Goal: Navigation & Orientation: Find specific page/section

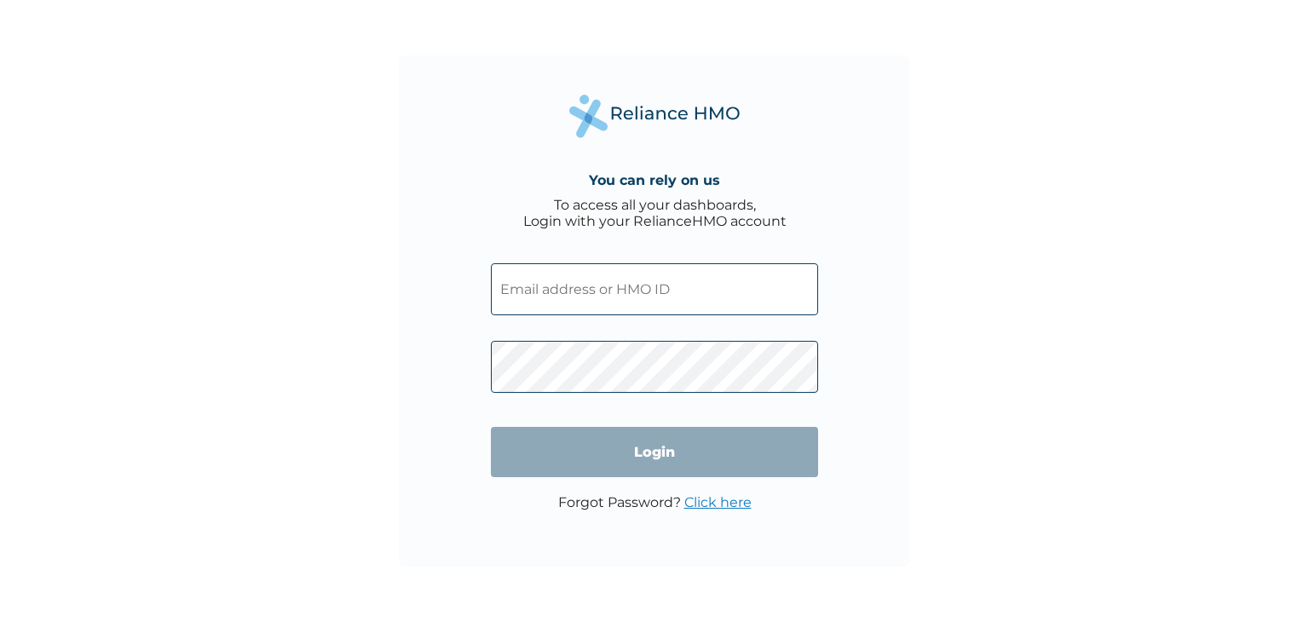
click at [617, 292] on input "text" at bounding box center [654, 289] width 327 height 52
click at [584, 311] on input "text" at bounding box center [654, 289] width 327 height 52
click at [506, 483] on form "Login" at bounding box center [654, 370] width 327 height 248
click at [556, 298] on input "text" at bounding box center [654, 289] width 327 height 52
type input "pretty@thrive.com"
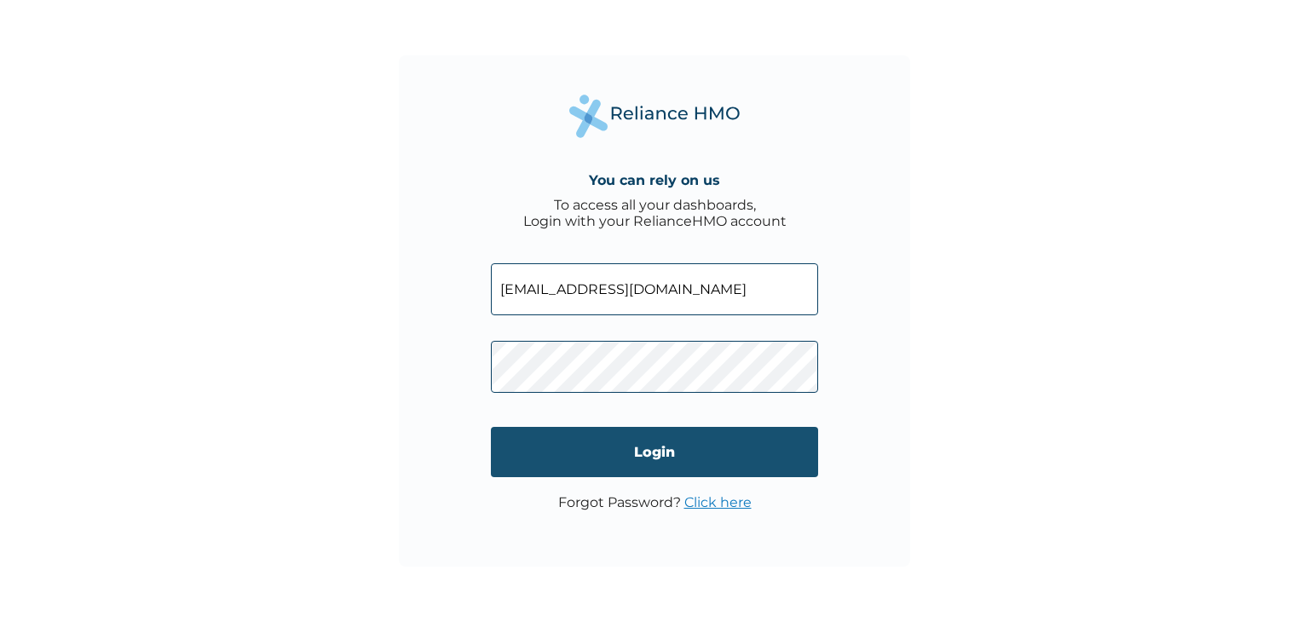
click at [656, 465] on input "Login" at bounding box center [654, 452] width 327 height 50
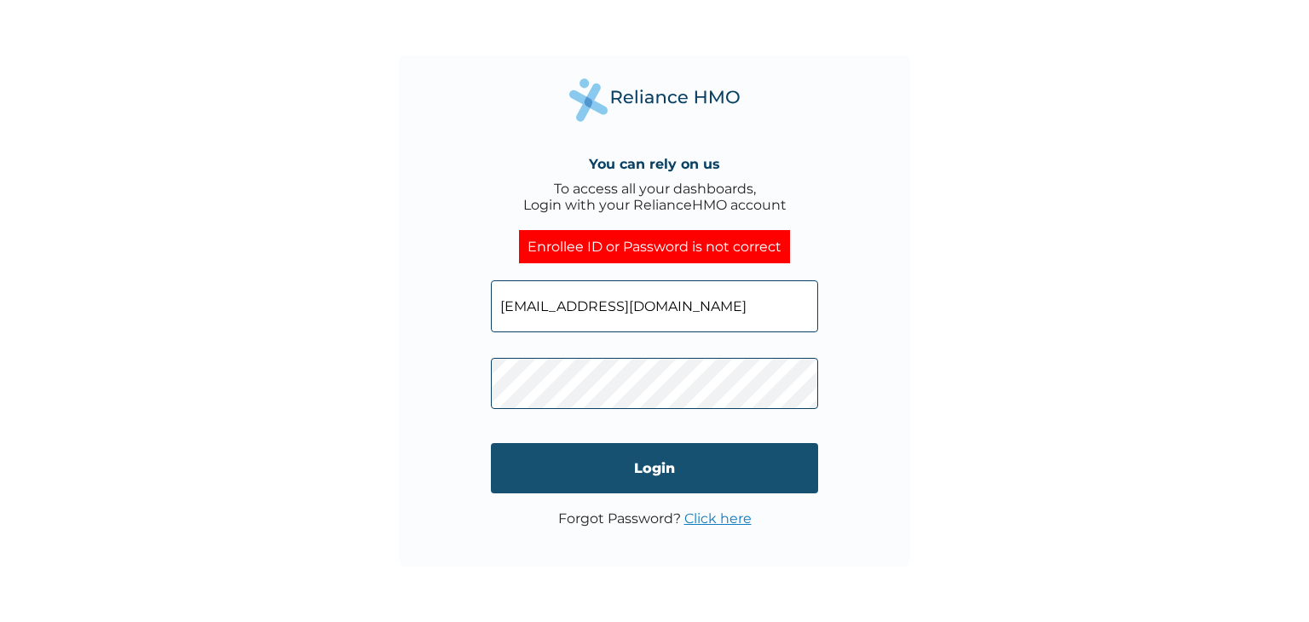
click at [607, 471] on input "Login" at bounding box center [654, 468] width 327 height 50
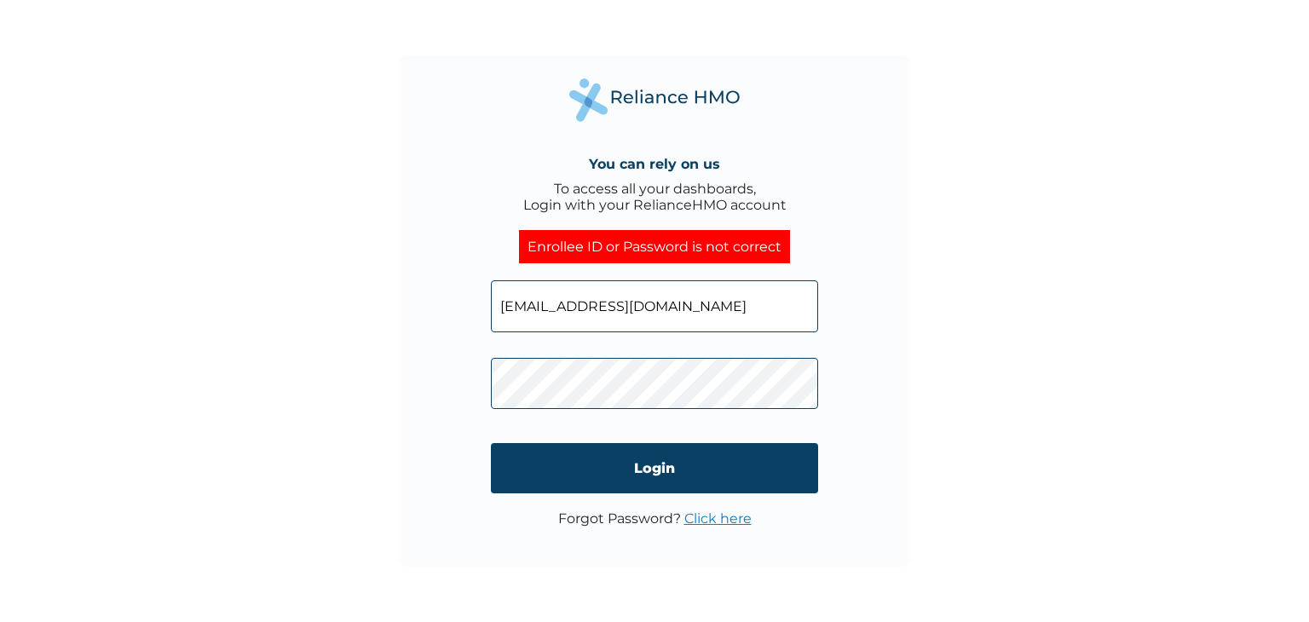
click at [638, 310] on input "pretty@thrive.com" at bounding box center [654, 306] width 327 height 52
drag, startPoint x: 641, startPoint y: 304, endPoint x: 488, endPoint y: 316, distance: 153.9
click at [488, 316] on div "You can rely on us To access all your dashboards, Login with your RelianceHMO a…" at bounding box center [655, 311] width 512 height 512
click at [546, 309] on input "text" at bounding box center [654, 306] width 327 height 52
paste input "THV/10005/A"
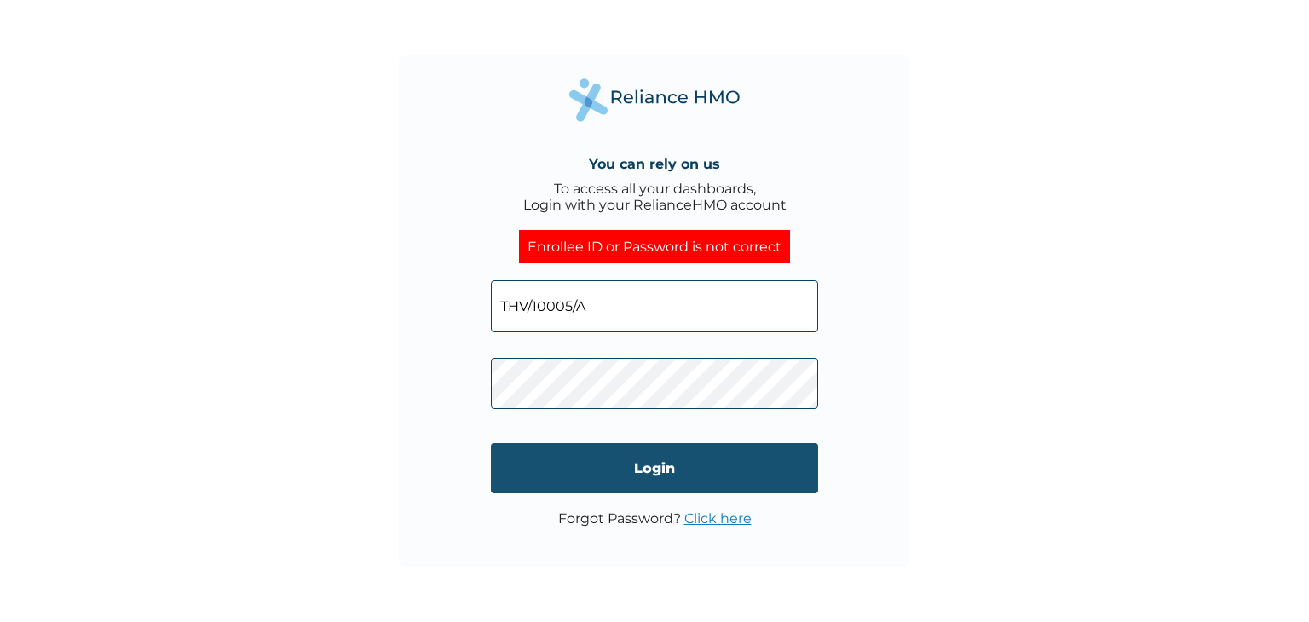
type input "THV/10005/A"
click at [640, 465] on input "Login" at bounding box center [654, 468] width 327 height 50
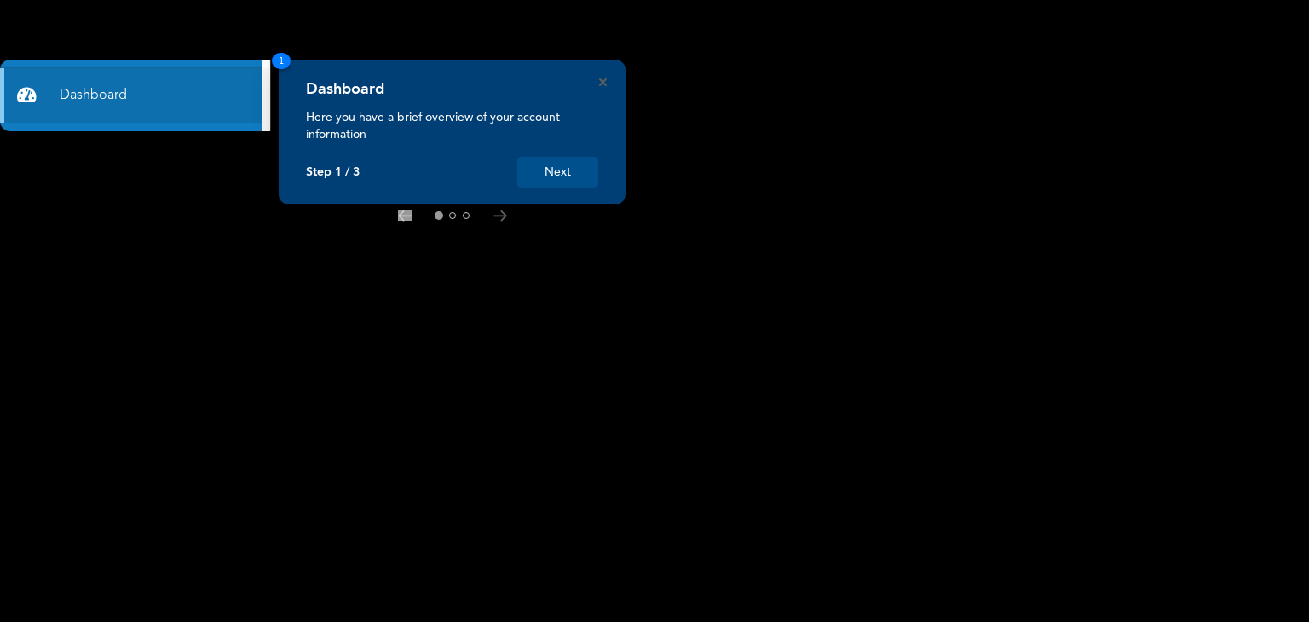
click at [569, 169] on button "Next" at bounding box center [557, 173] width 81 height 32
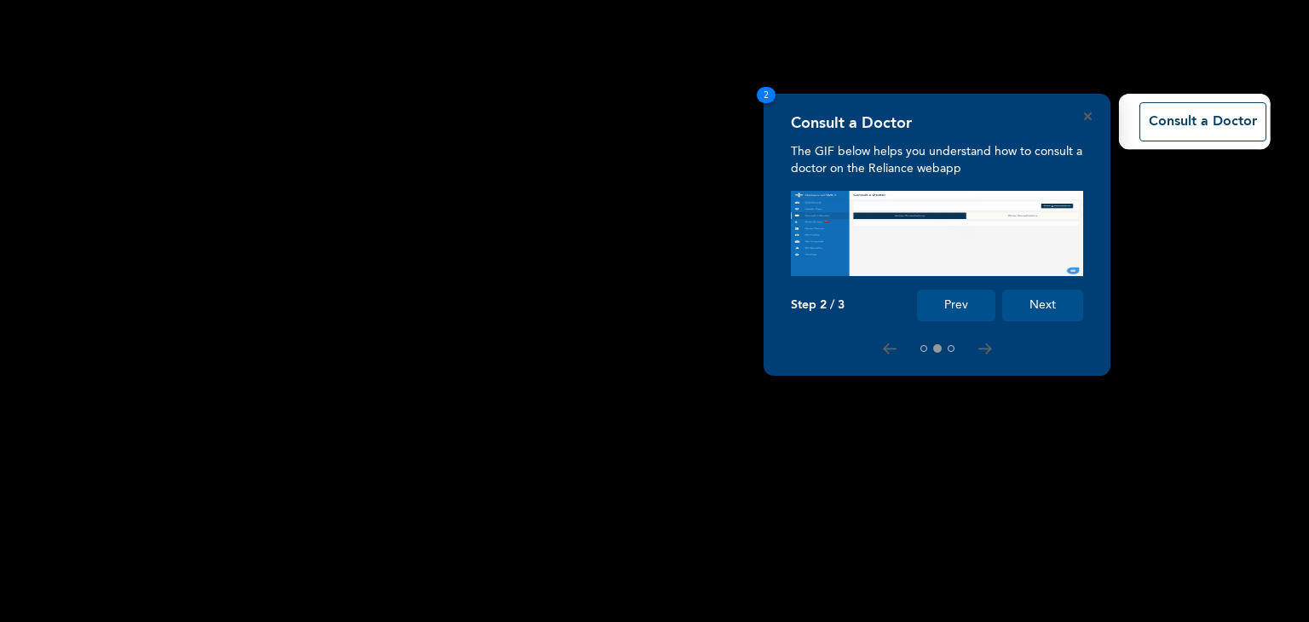
click at [1048, 305] on button "Next" at bounding box center [1043, 306] width 81 height 32
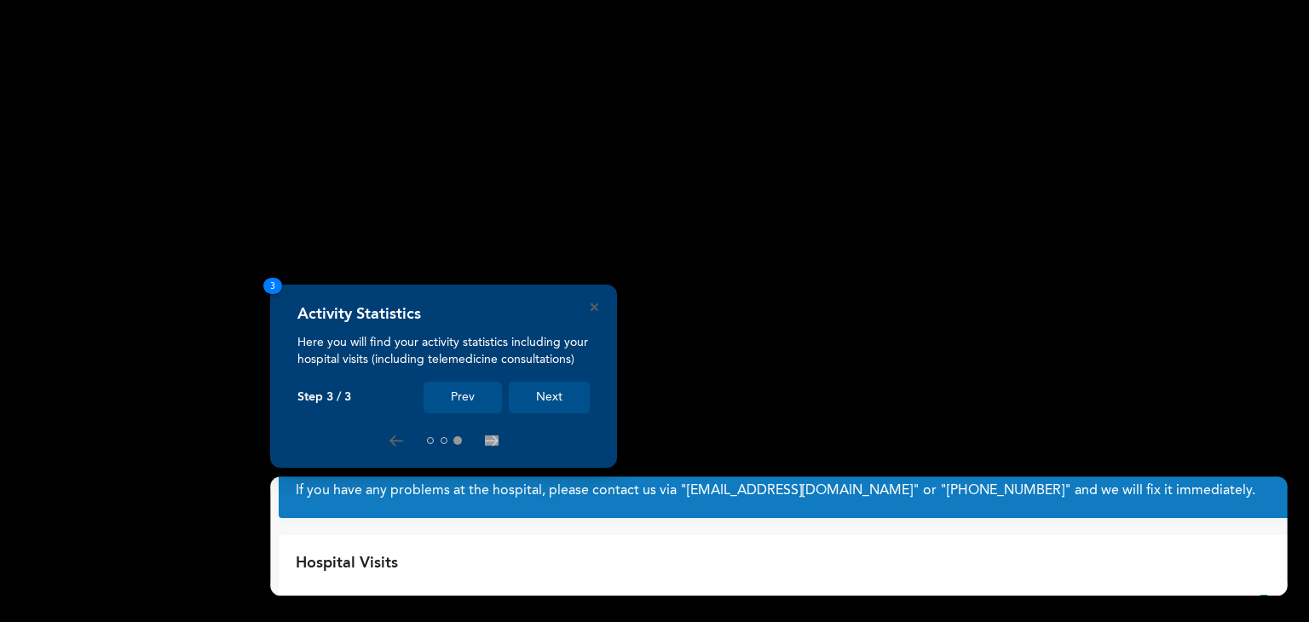
scroll to position [49, 0]
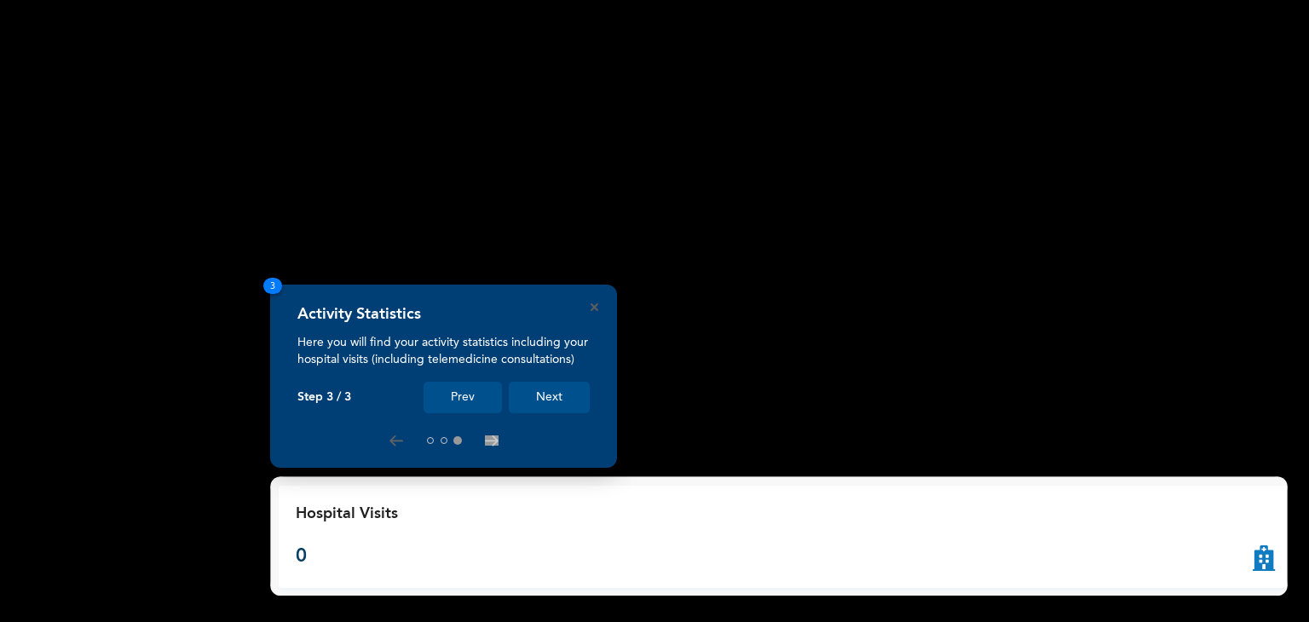
click at [557, 397] on button "Next" at bounding box center [549, 398] width 81 height 32
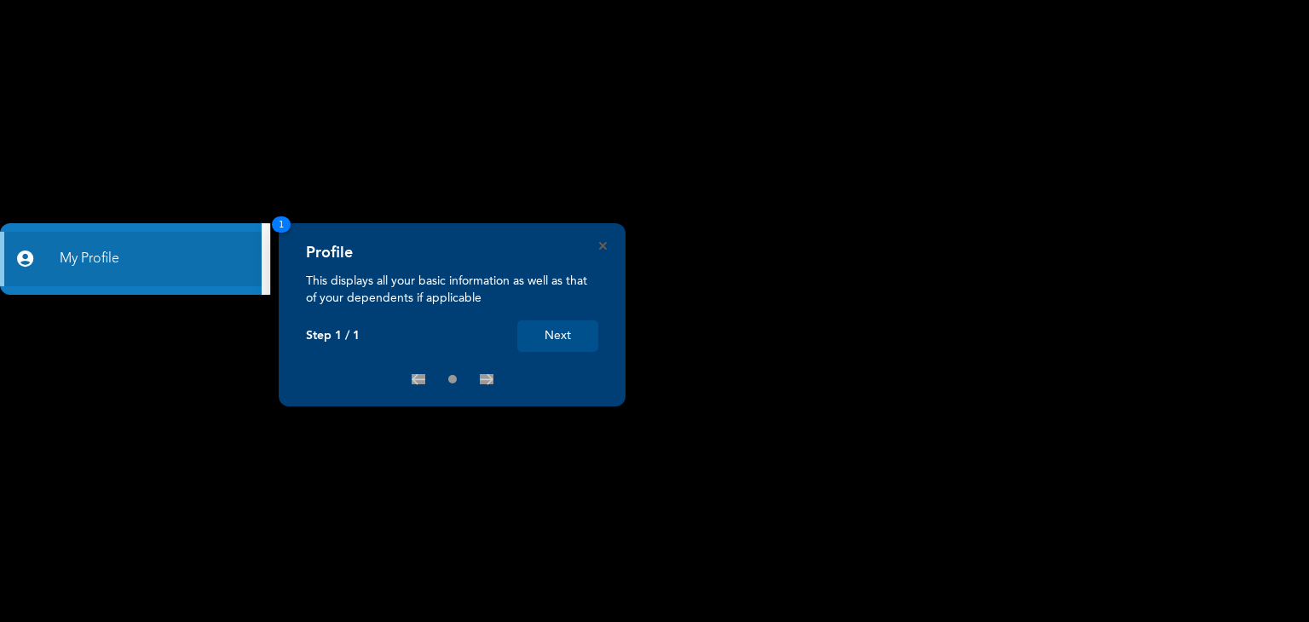
click at [569, 335] on button "Next" at bounding box center [557, 337] width 81 height 32
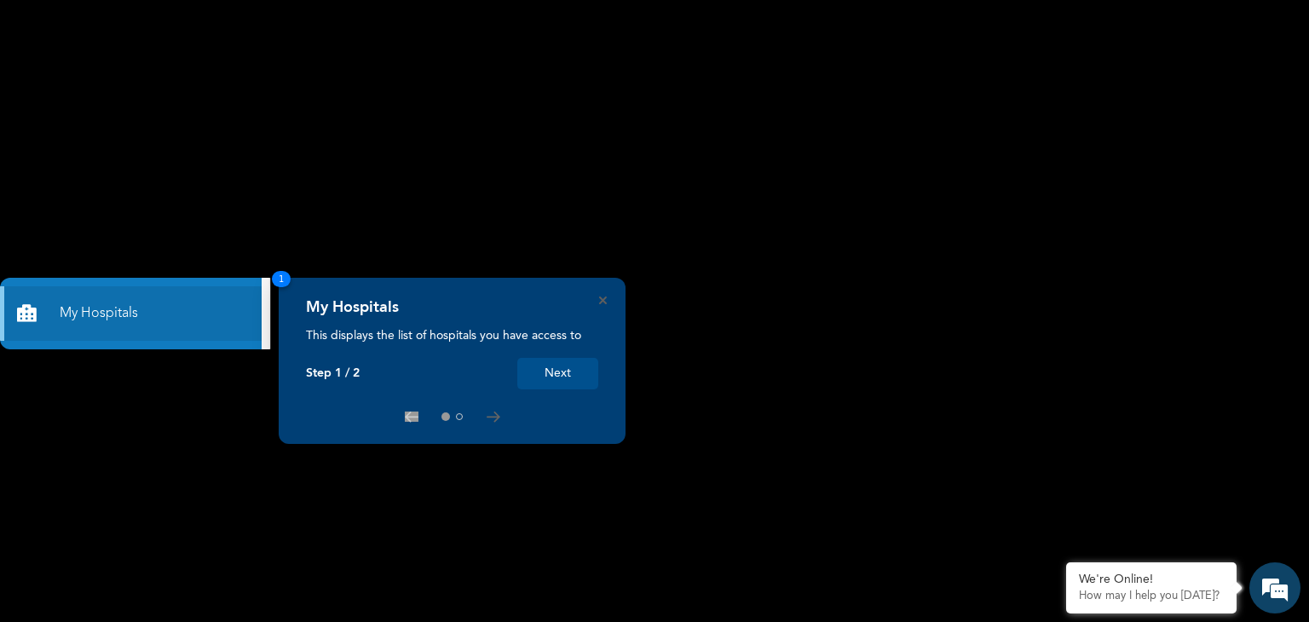
click at [567, 370] on button "Next" at bounding box center [557, 374] width 81 height 32
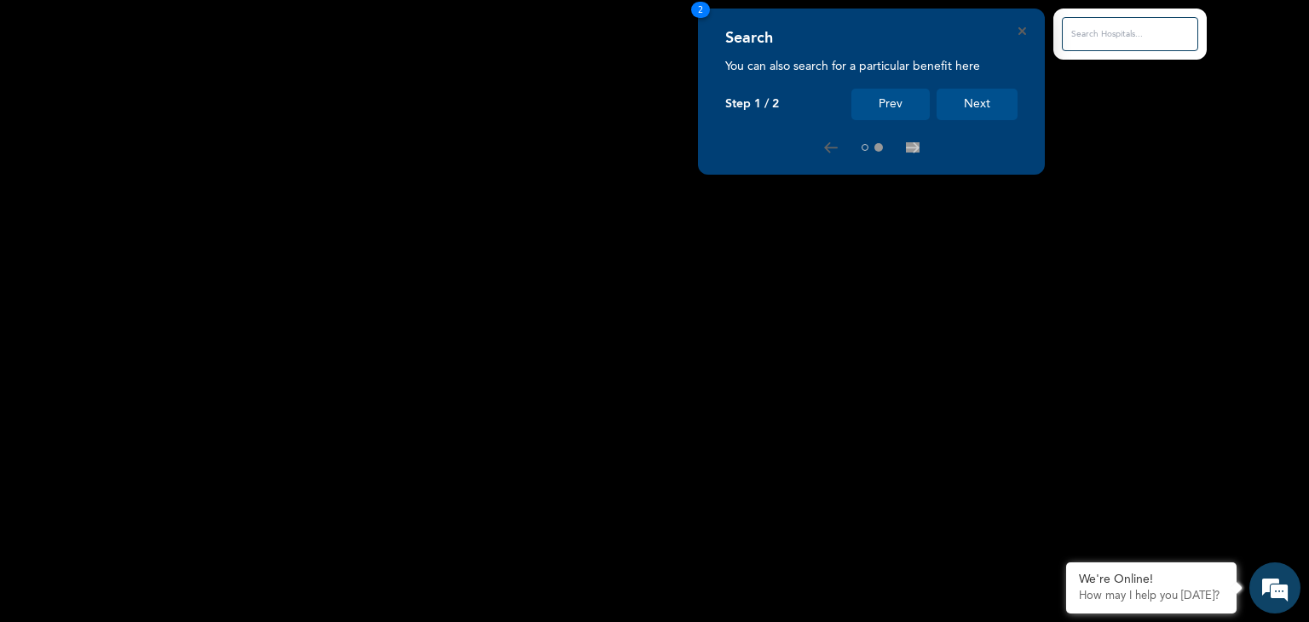
click at [968, 102] on button "Next" at bounding box center [977, 105] width 81 height 32
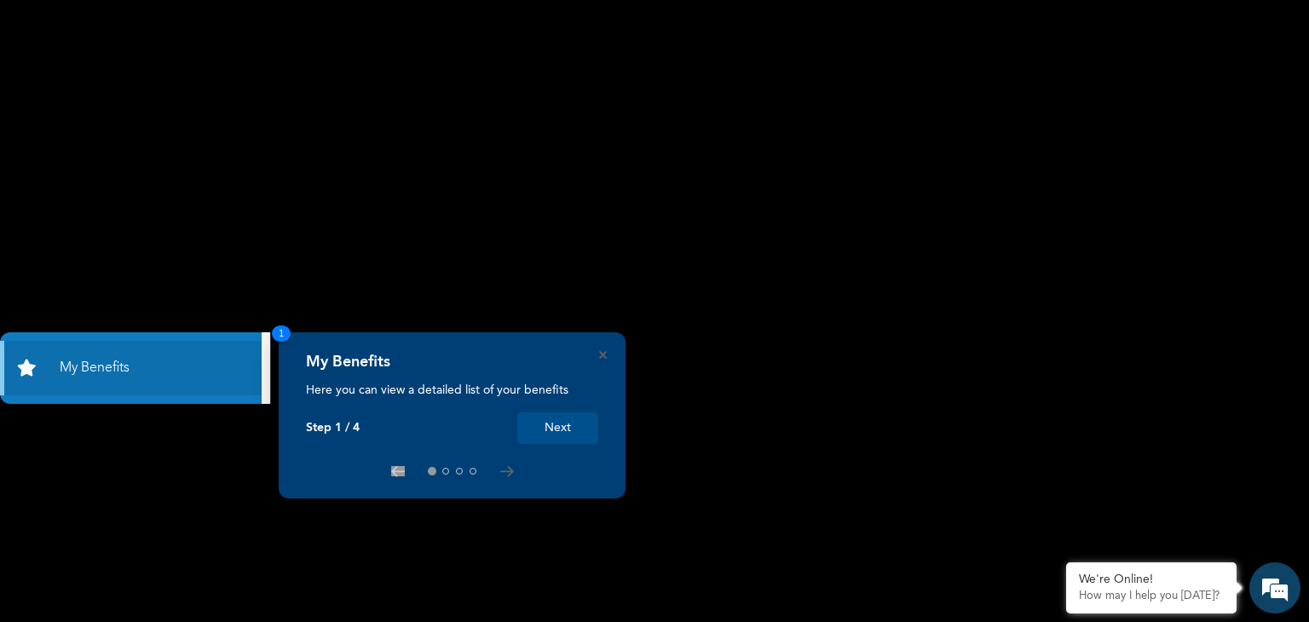
click at [565, 425] on button "Next" at bounding box center [557, 429] width 81 height 32
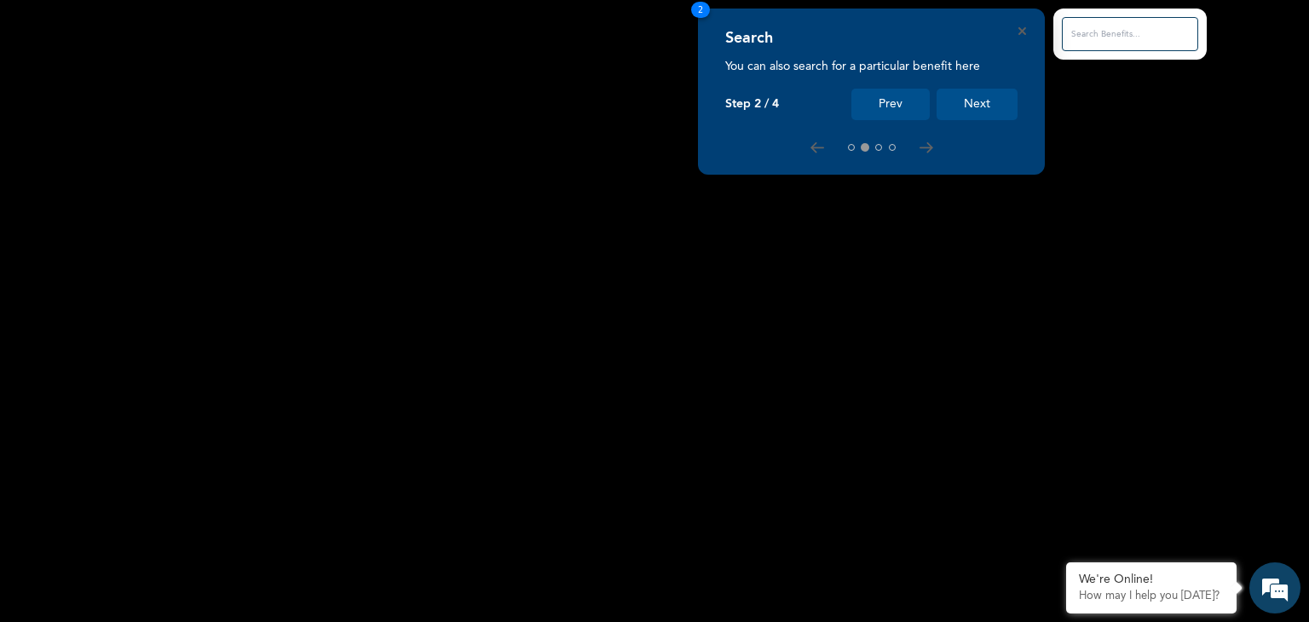
click at [974, 106] on button "Next" at bounding box center [977, 105] width 81 height 32
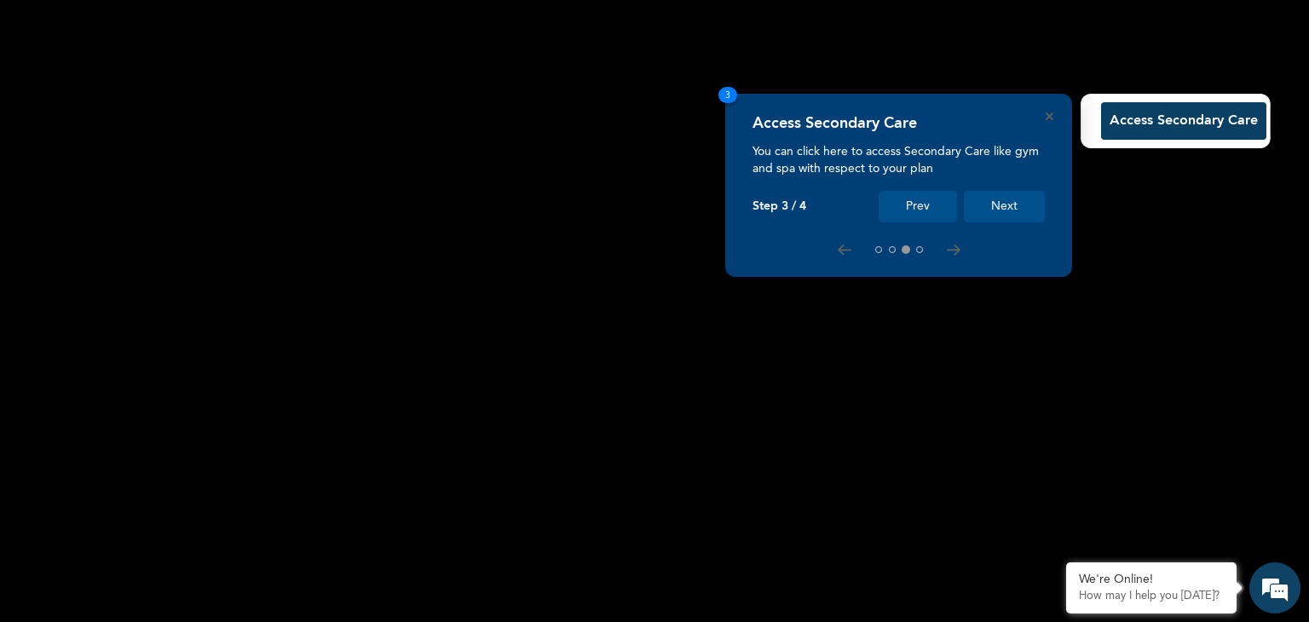
click at [1017, 205] on button "Next" at bounding box center [1004, 207] width 81 height 32
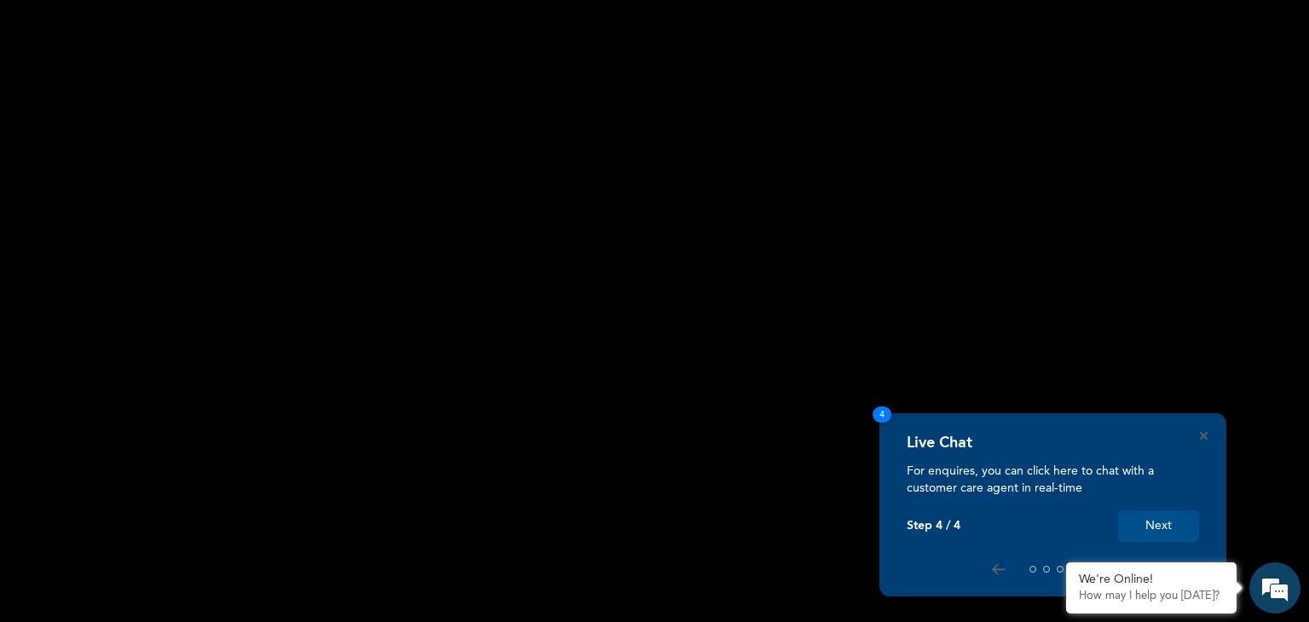
click at [1160, 520] on button "Next" at bounding box center [1158, 527] width 81 height 32
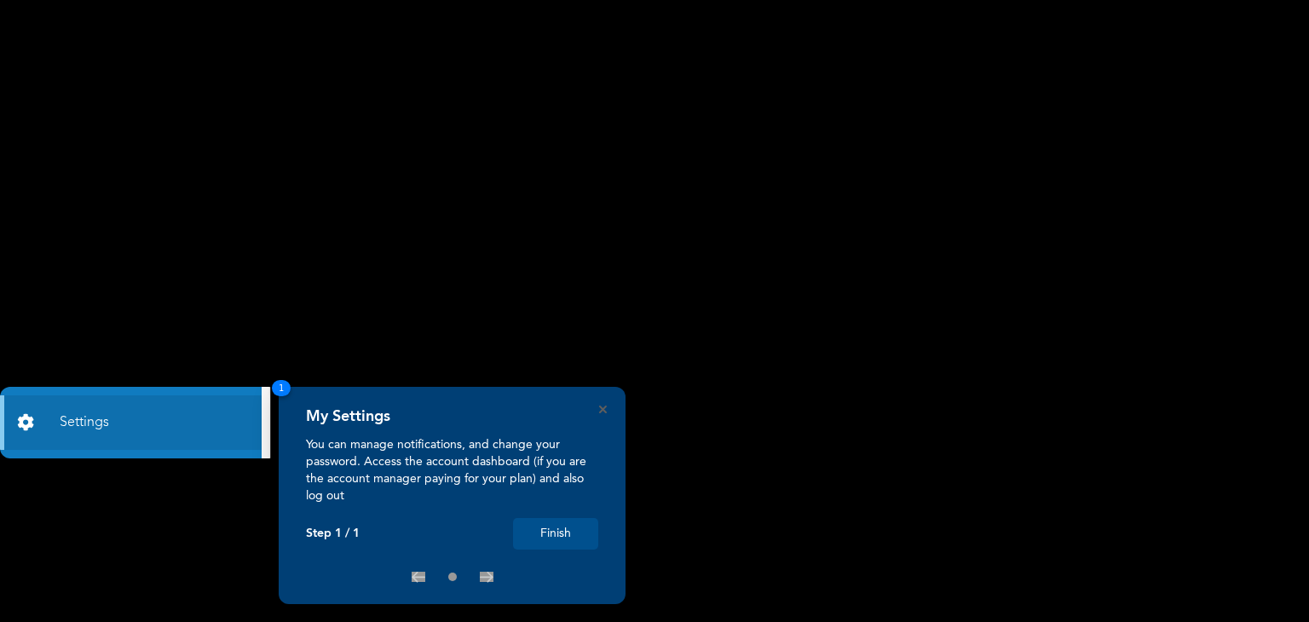
click at [573, 540] on button "Finish" at bounding box center [555, 534] width 85 height 32
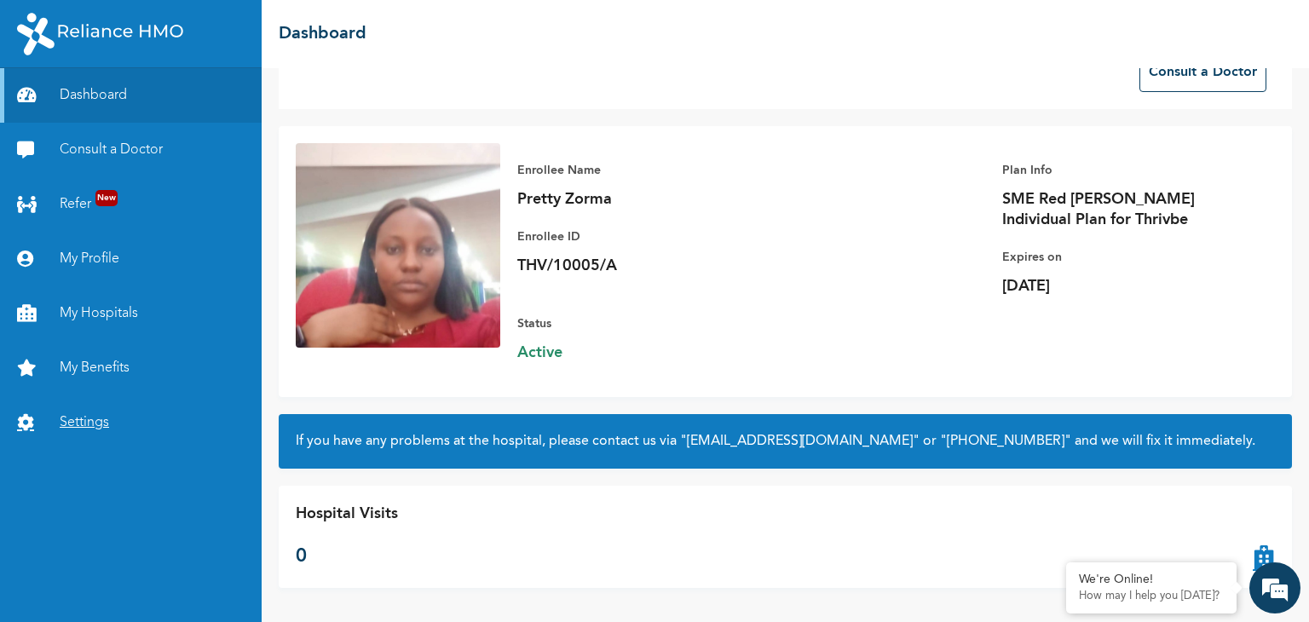
click at [105, 413] on link "Settings" at bounding box center [131, 423] width 262 height 55
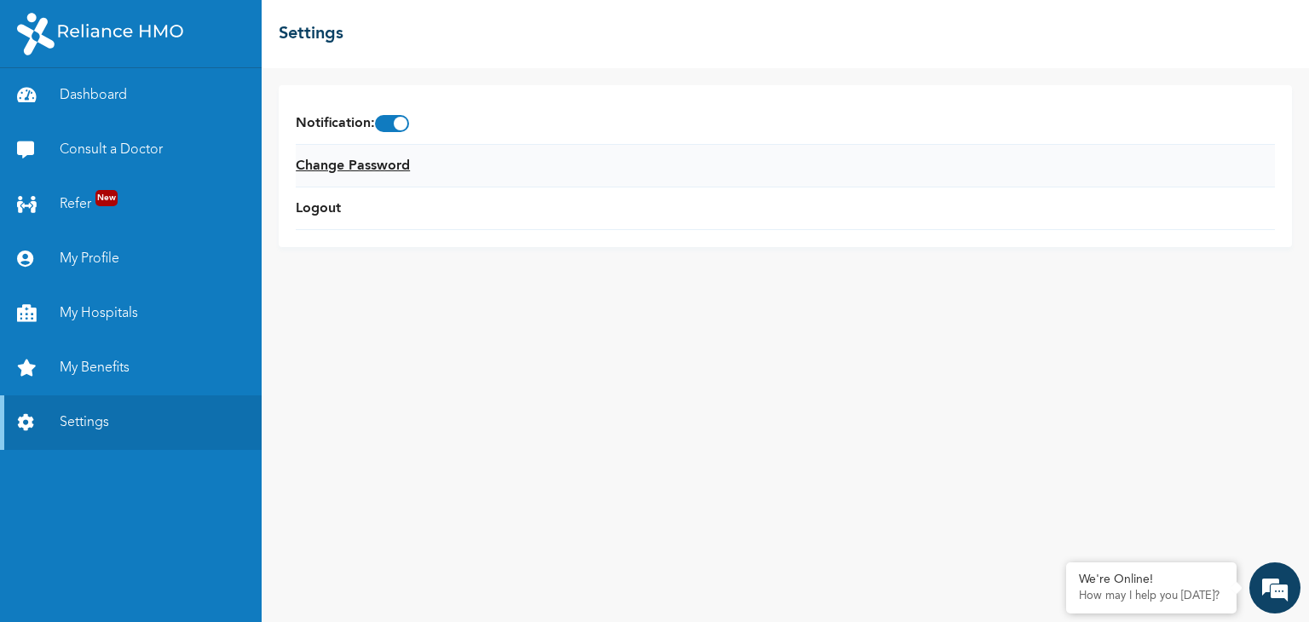
click at [407, 168] on link "Change Password" at bounding box center [353, 166] width 114 height 20
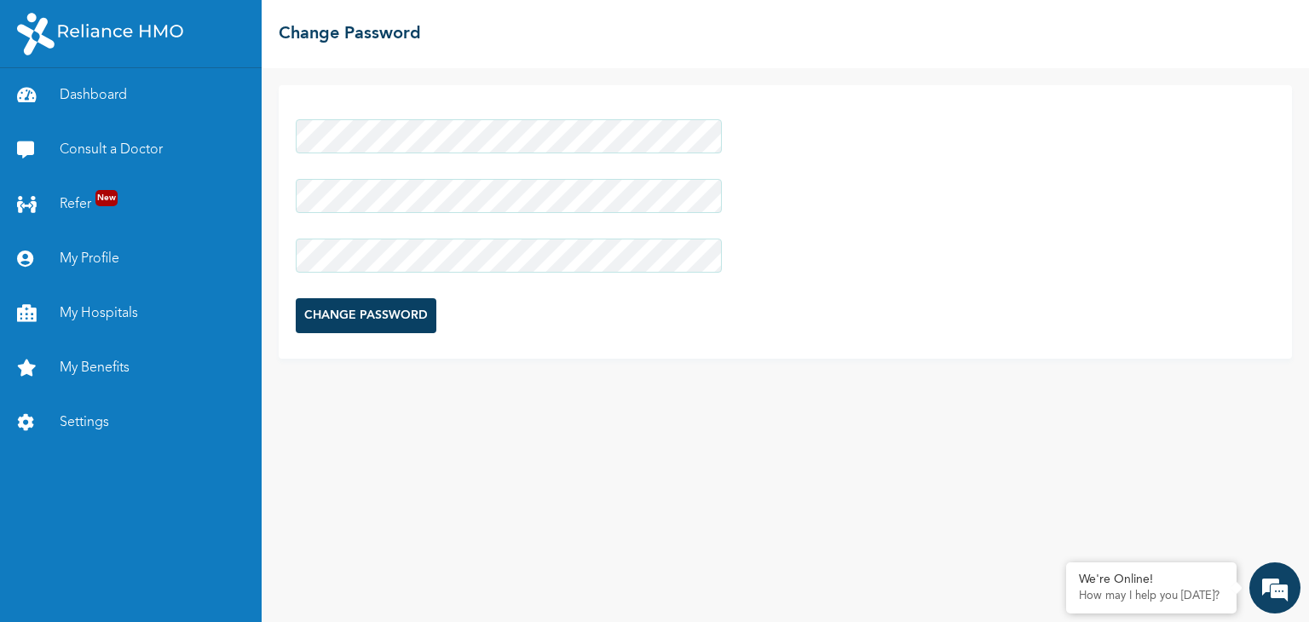
click at [392, 311] on input "CHANGE PASSWORD" at bounding box center [366, 315] width 141 height 35
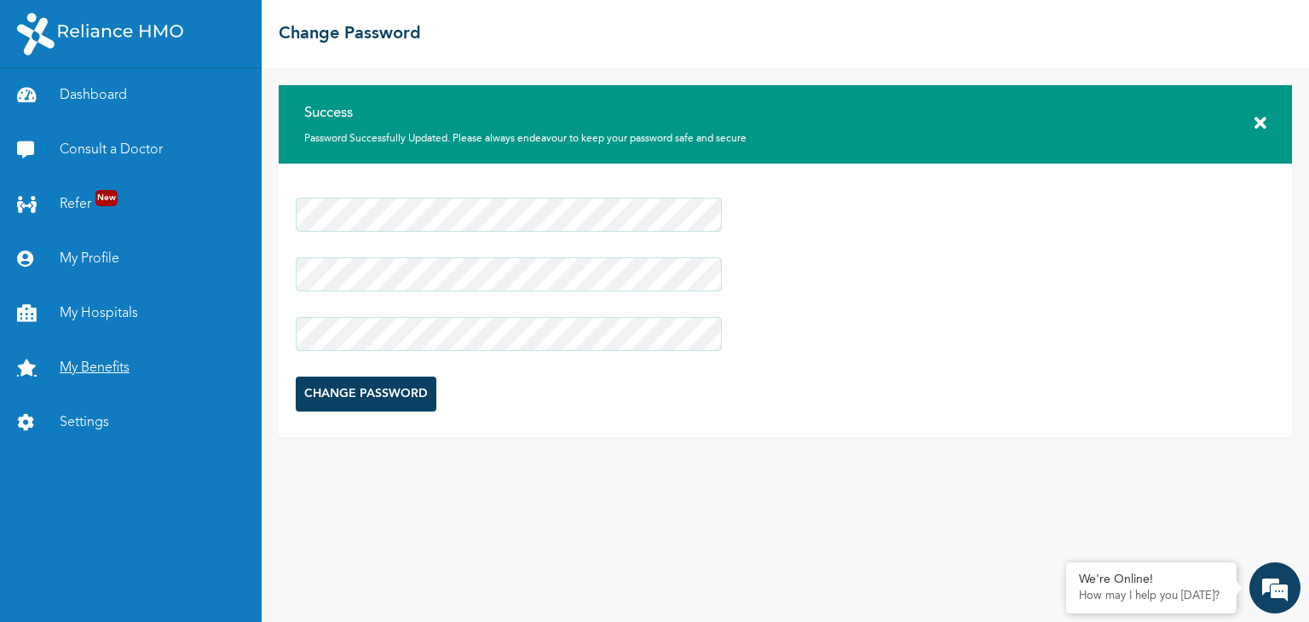
click at [116, 373] on link "My Benefits" at bounding box center [131, 368] width 262 height 55
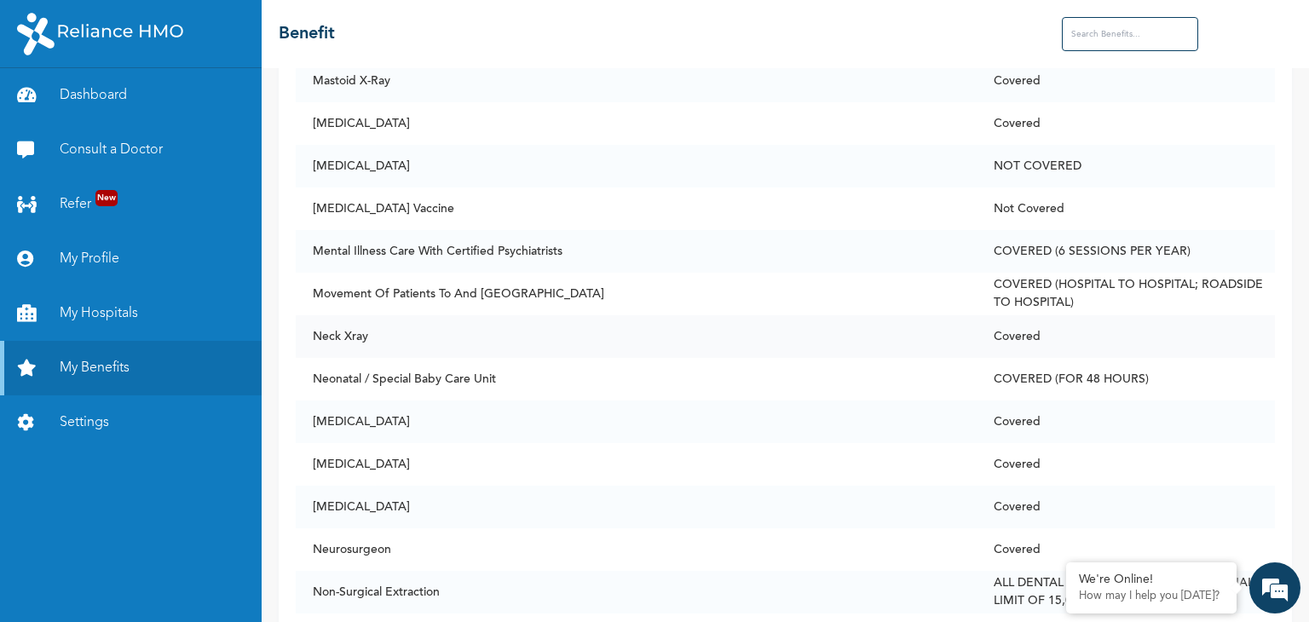
scroll to position [7598, 0]
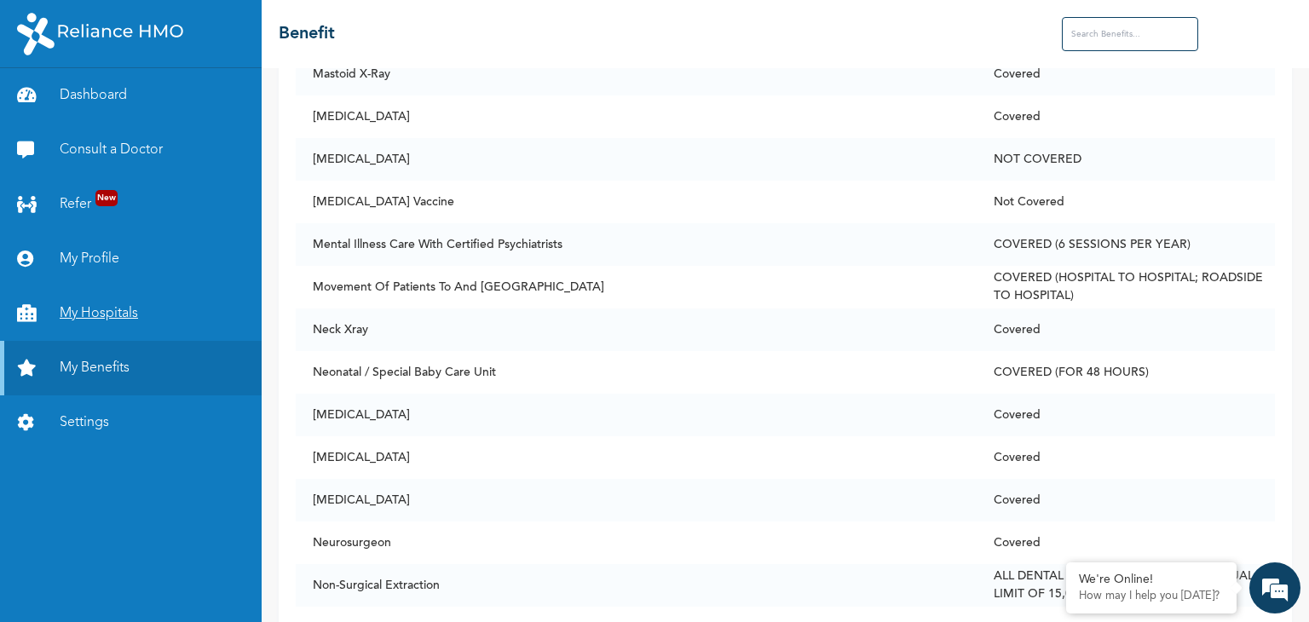
click at [123, 308] on link "My Hospitals" at bounding box center [131, 313] width 262 height 55
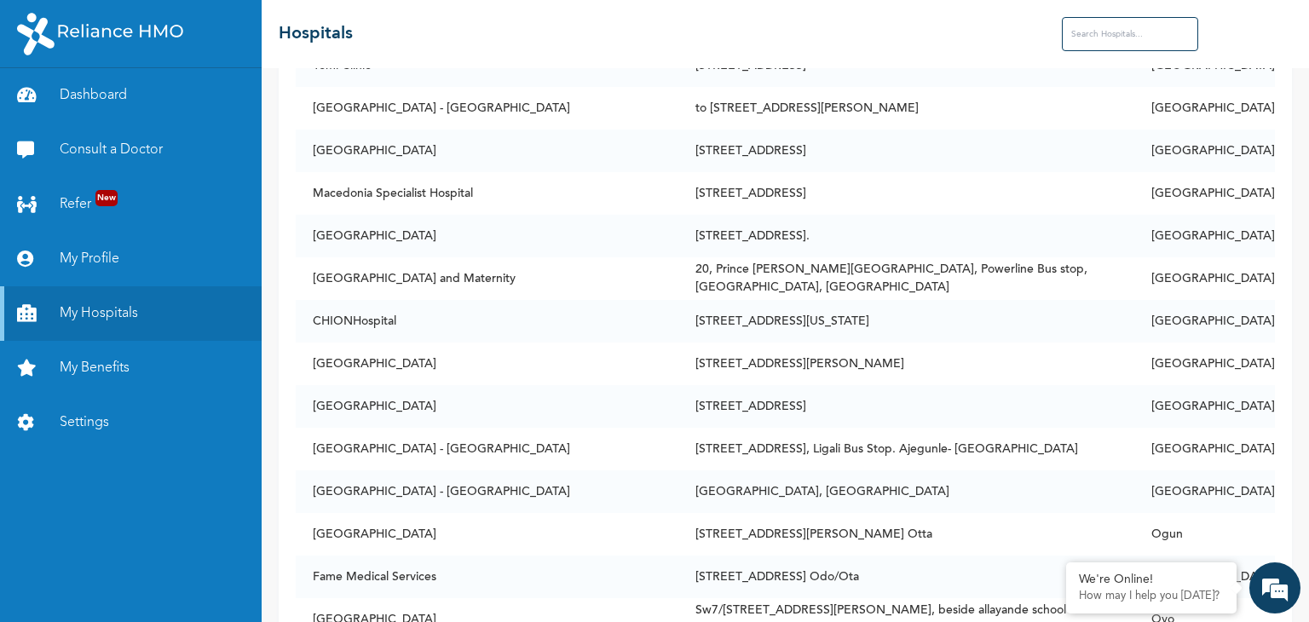
scroll to position [3645, 0]
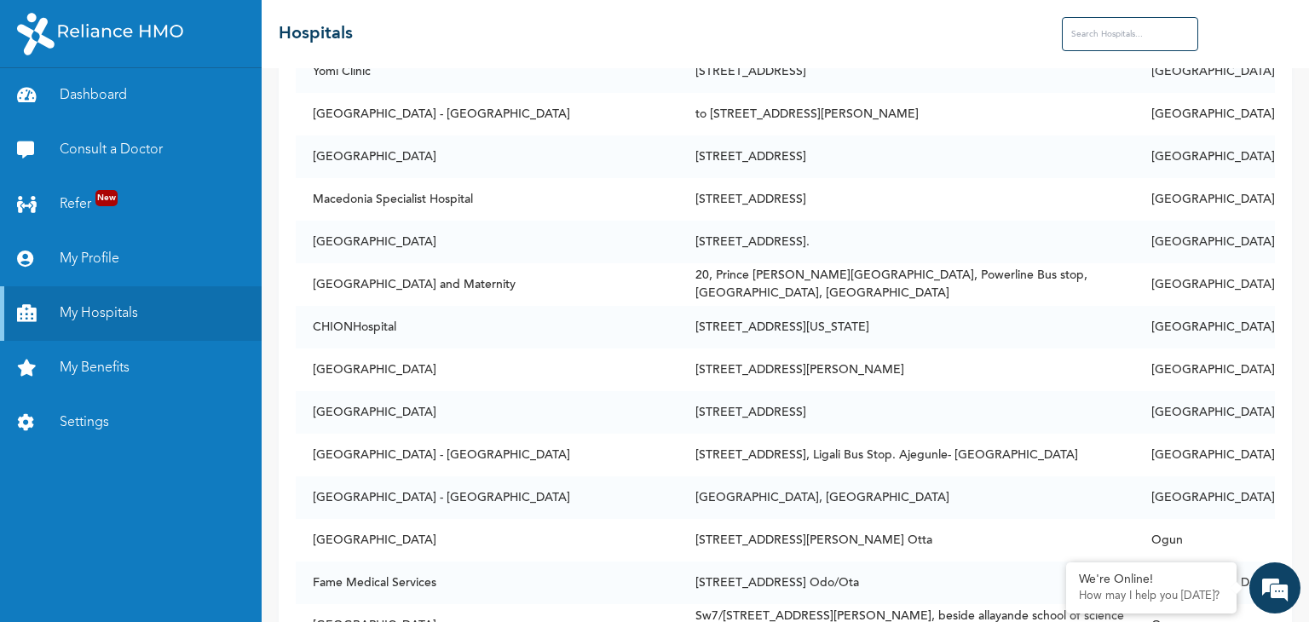
click at [1081, 36] on input "text" at bounding box center [1130, 34] width 136 height 34
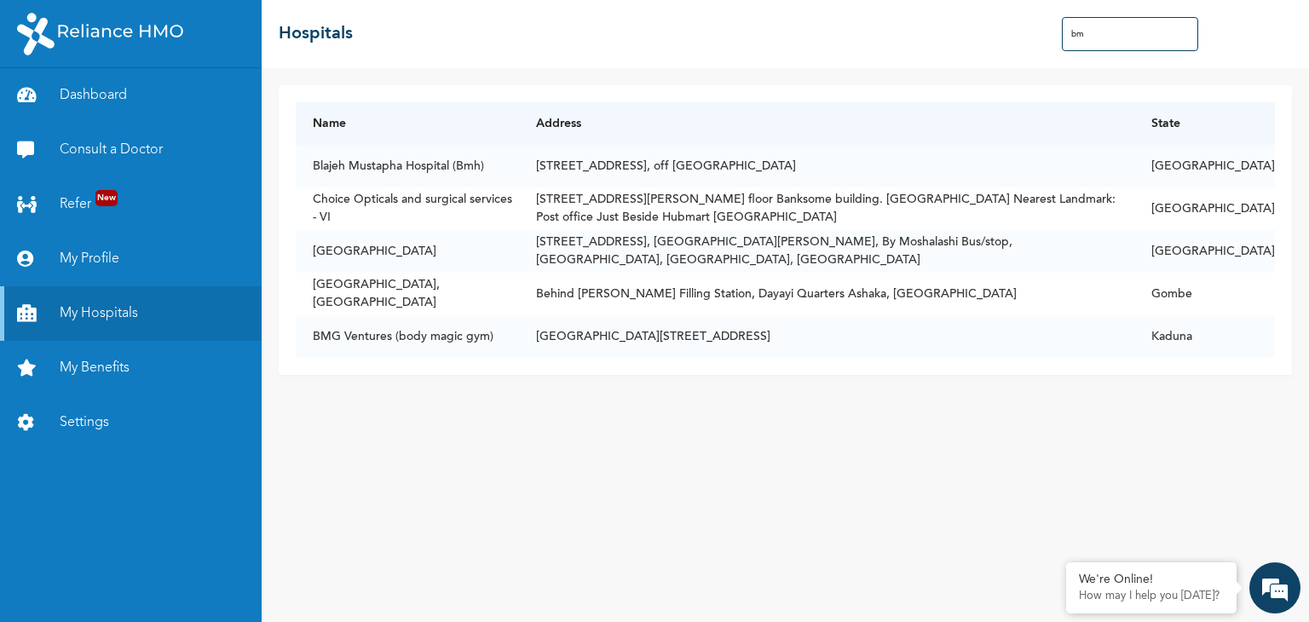
scroll to position [0, 0]
click at [1248, 126] on th "State" at bounding box center [1205, 123] width 141 height 43
click at [1085, 35] on input "bm" at bounding box center [1130, 34] width 136 height 34
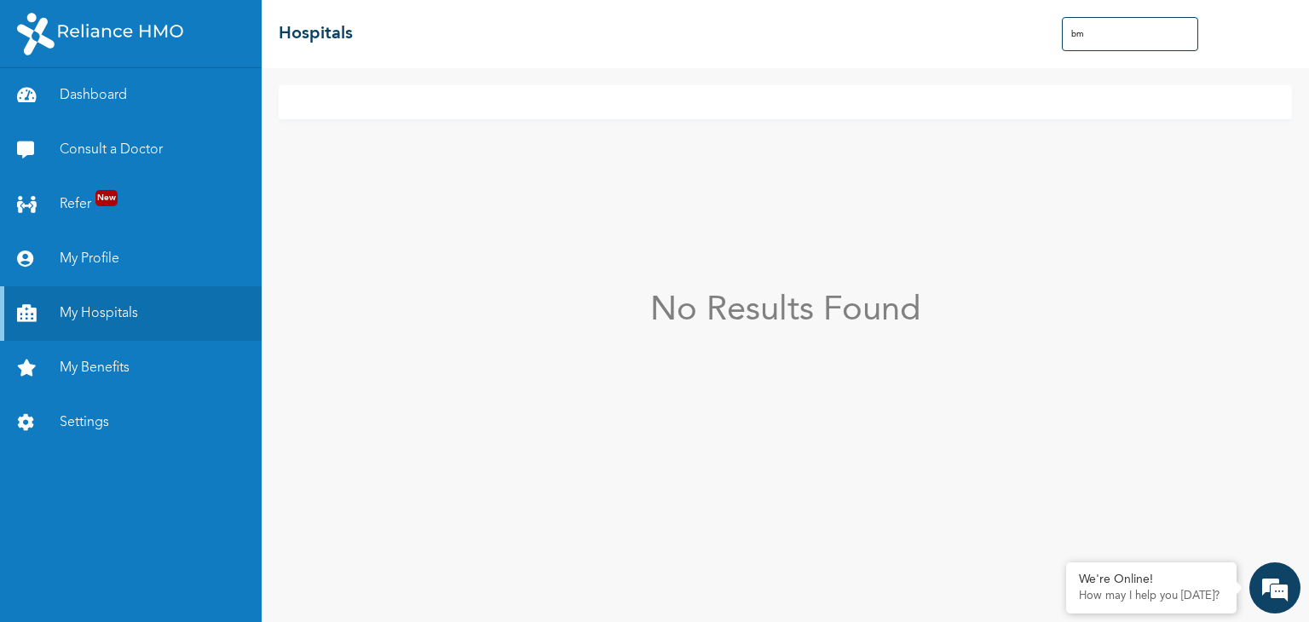
type input "b"
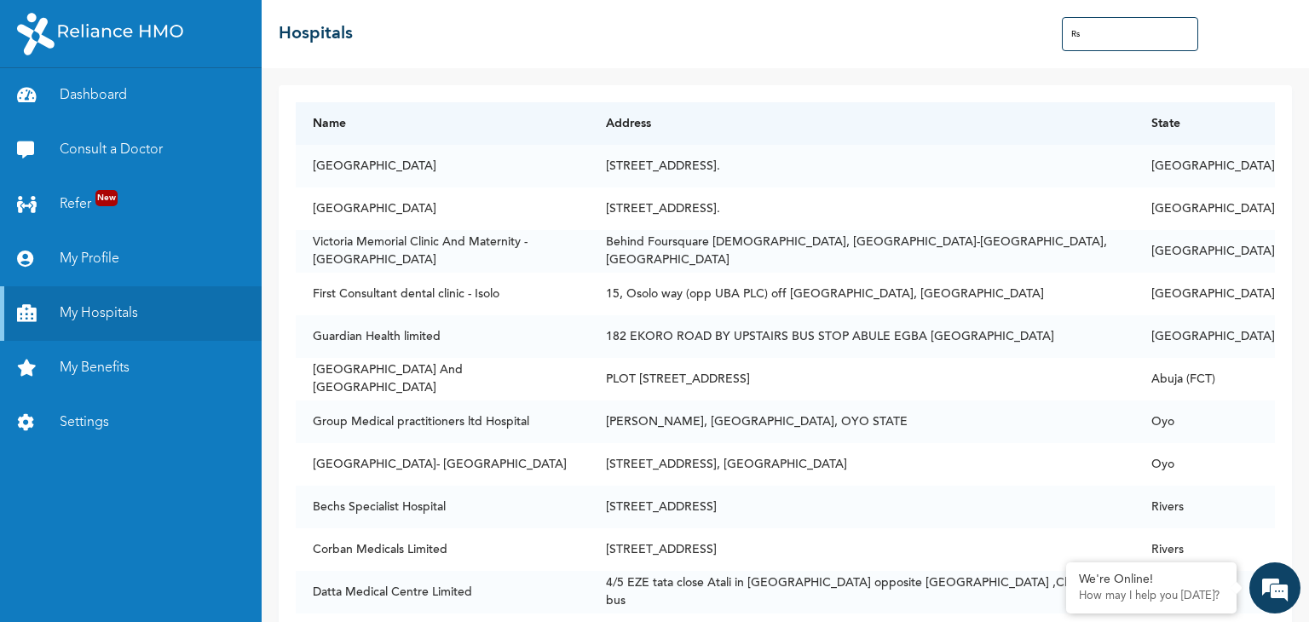
type input "R"
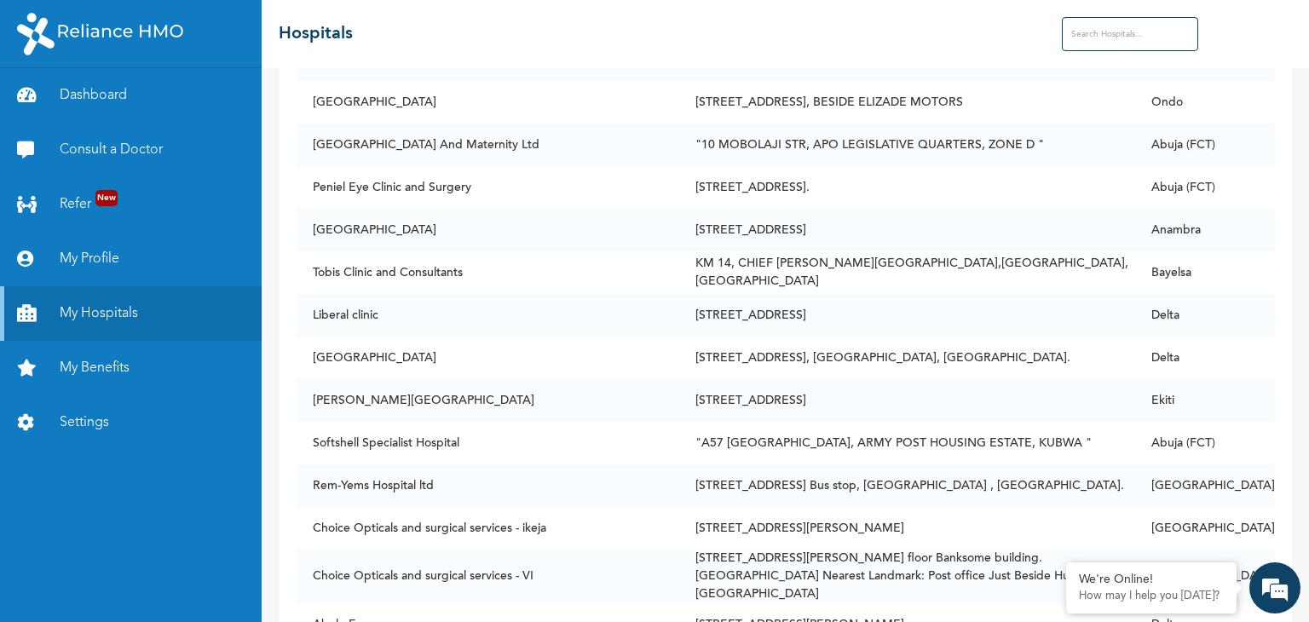
scroll to position [8273, 0]
click at [120, 247] on link "My Profile" at bounding box center [131, 259] width 262 height 55
